Goal: Task Accomplishment & Management: Use online tool/utility

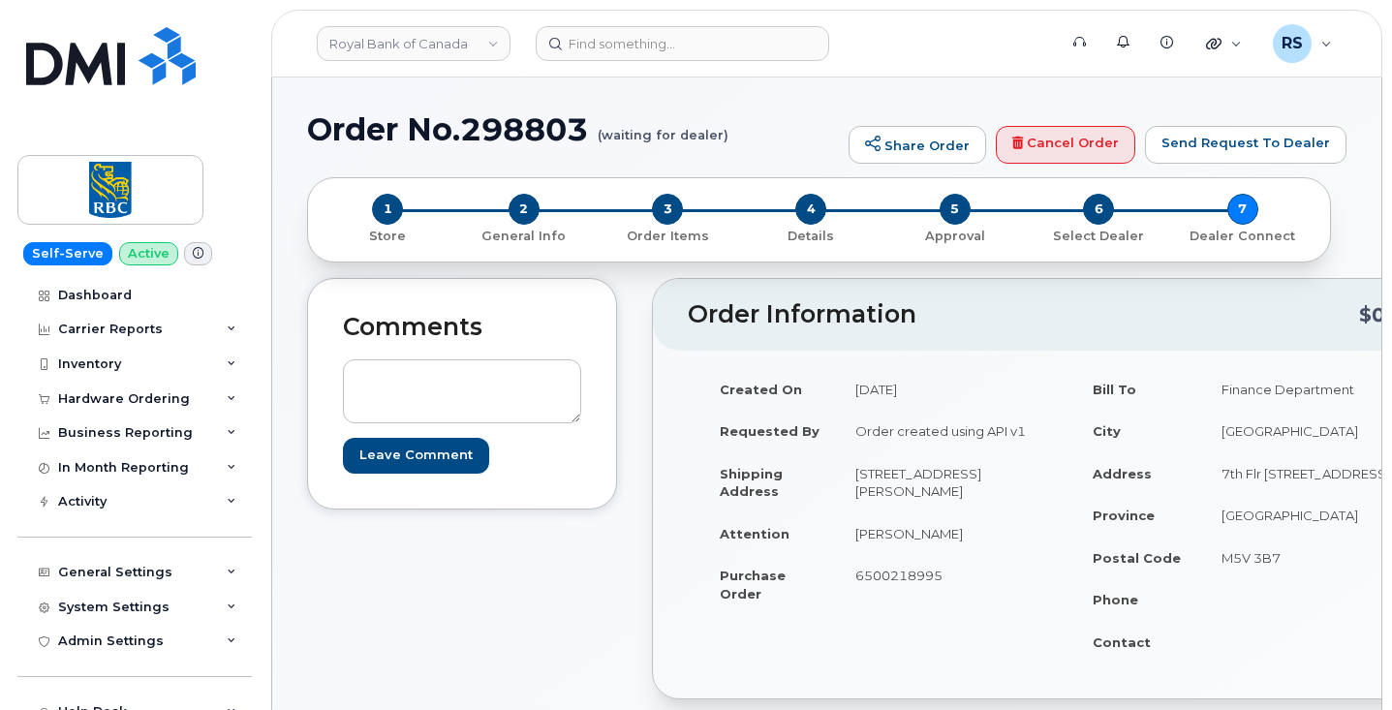
click at [21, 686] on div "Help Desk Roaming Data Block Dashboard Hardware Orders Repair Requests Change S…" at bounding box center [136, 694] width 239 height 71
